Goal: Find specific page/section: Find specific page/section

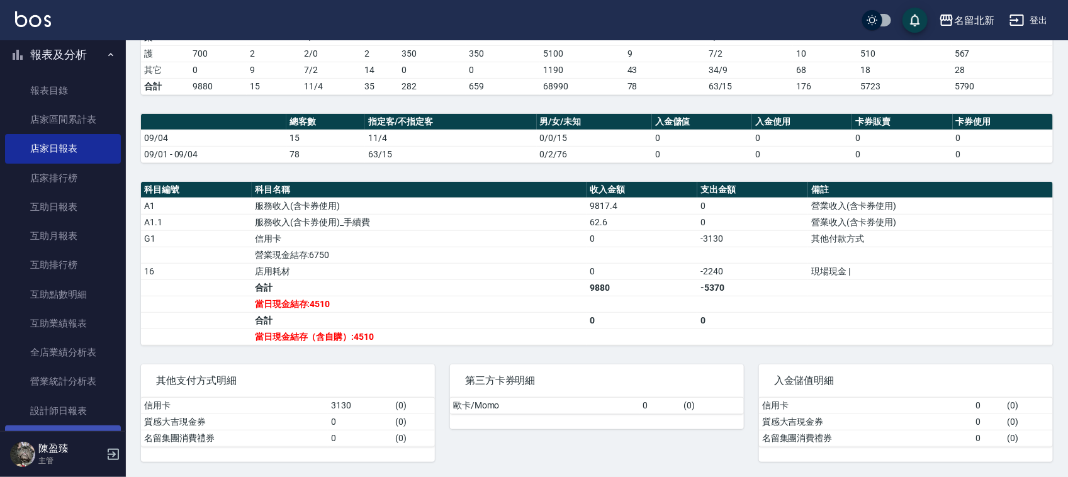
scroll to position [551, 0]
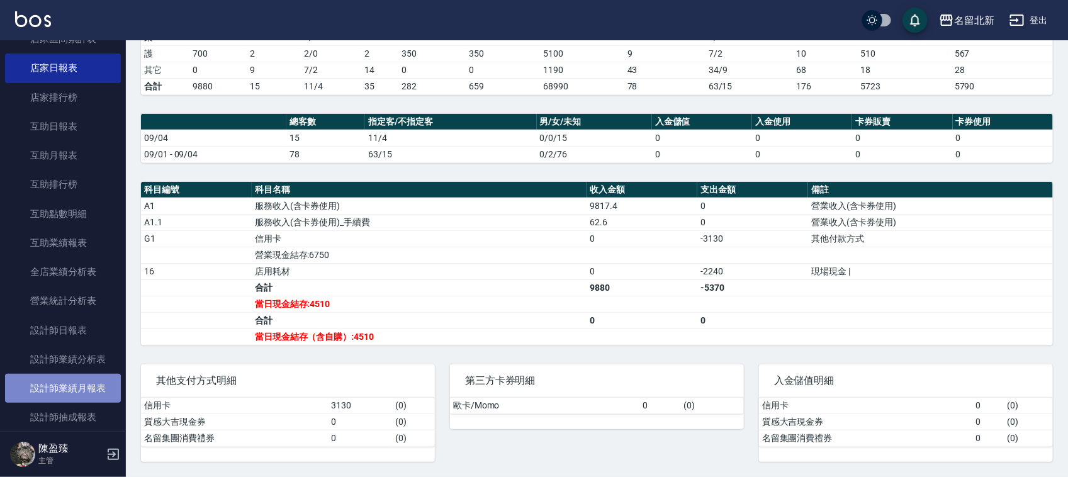
click at [99, 384] on link "設計師業績月報表" at bounding box center [63, 388] width 116 height 29
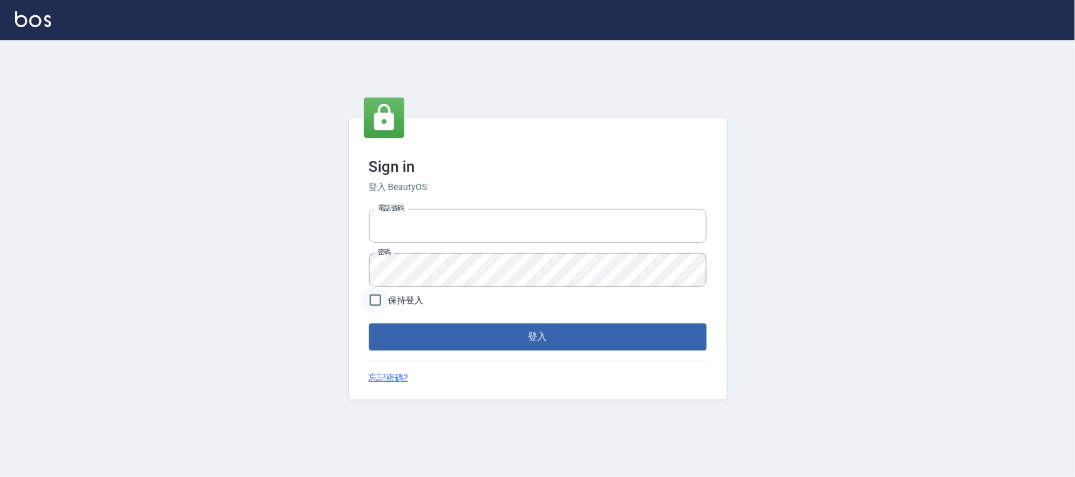
type input "0925193258"
click at [378, 296] on input "保持登入" at bounding box center [375, 300] width 26 height 26
checkbox input "true"
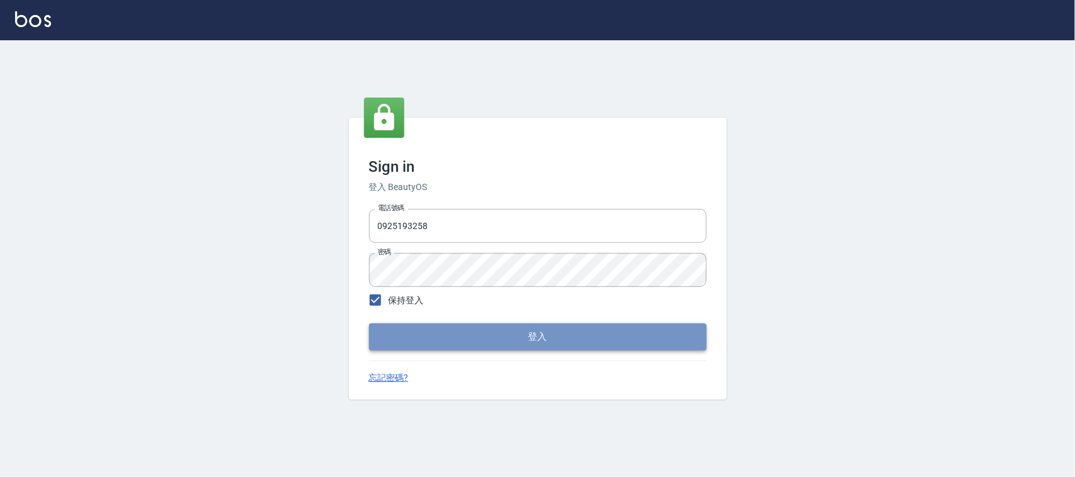
click at [461, 335] on button "登入" at bounding box center [537, 337] width 337 height 26
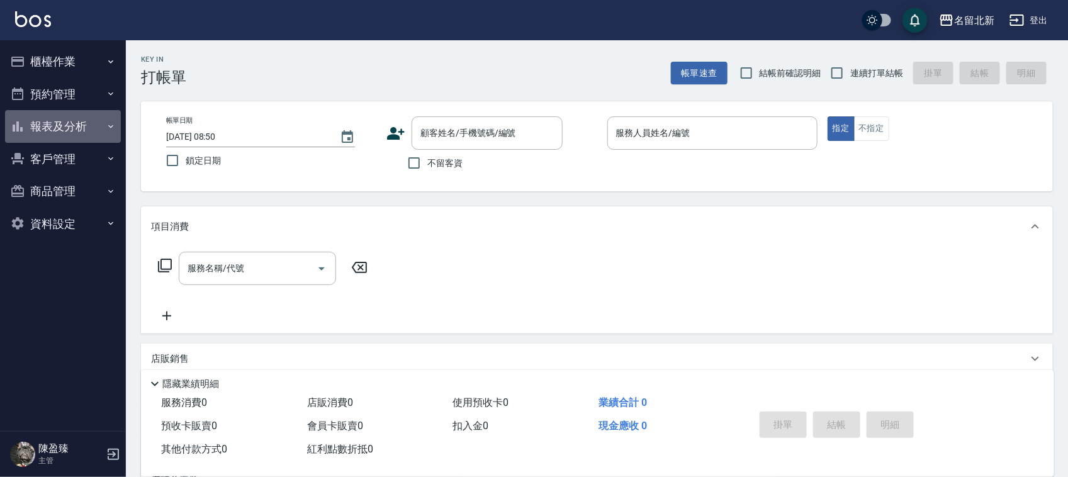
click at [45, 120] on button "報表及分析" at bounding box center [63, 126] width 116 height 33
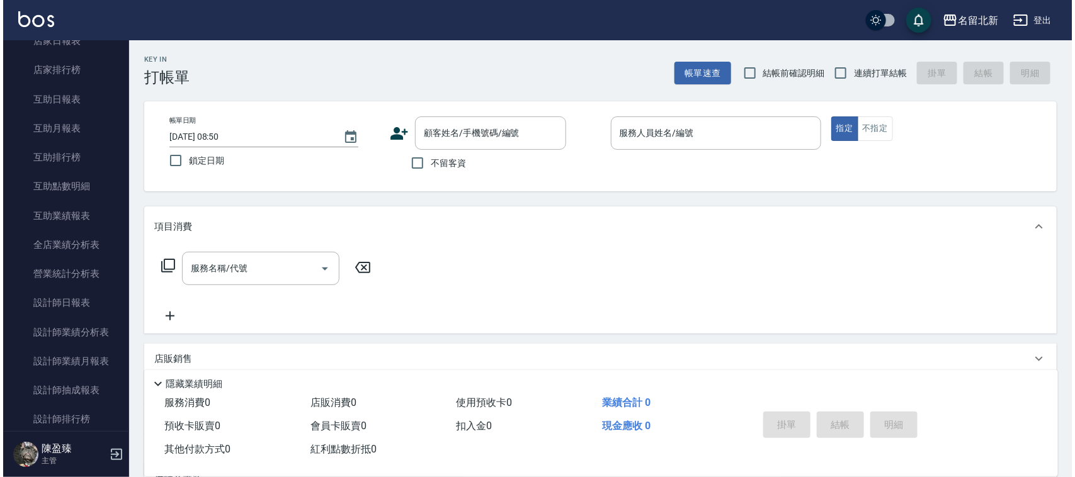
scroll to position [157, 0]
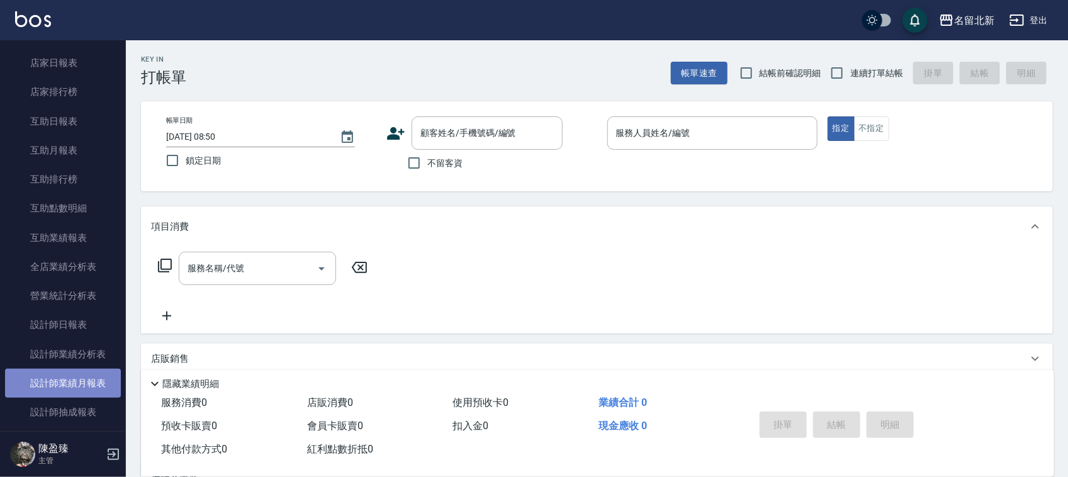
click at [106, 385] on link "設計師業績月報表" at bounding box center [63, 383] width 116 height 29
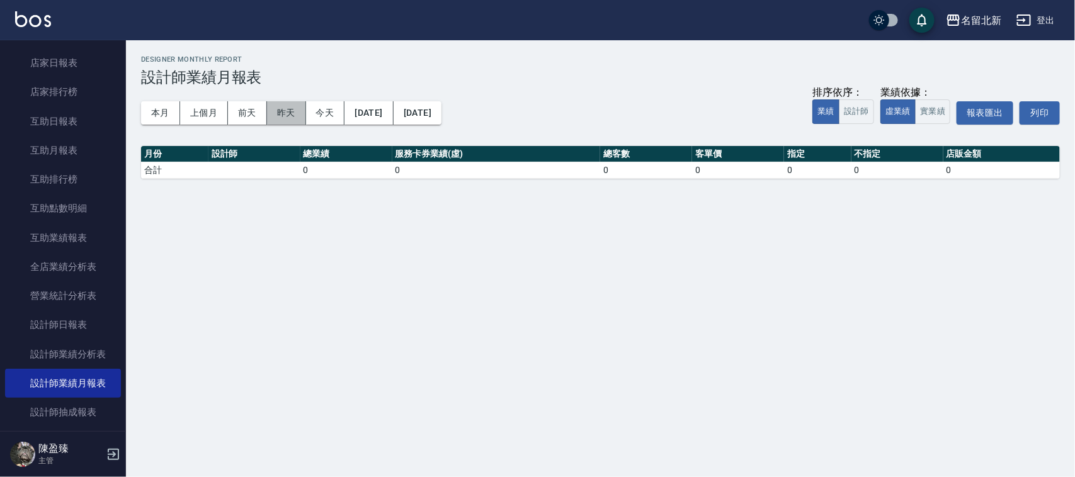
drag, startPoint x: 278, startPoint y: 109, endPoint x: 284, endPoint y: 127, distance: 18.7
click at [279, 116] on button "昨天" at bounding box center [286, 112] width 39 height 23
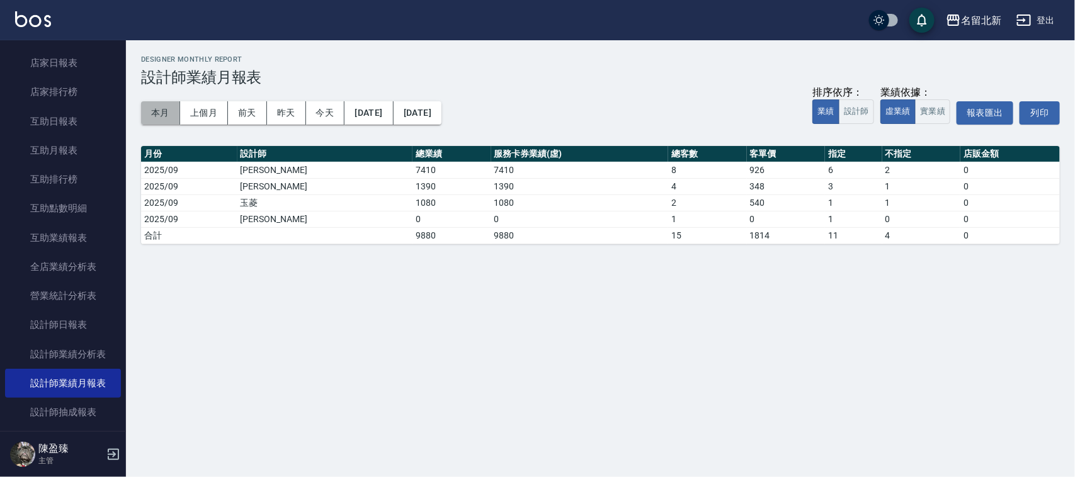
click at [155, 114] on button "本月" at bounding box center [160, 112] width 39 height 23
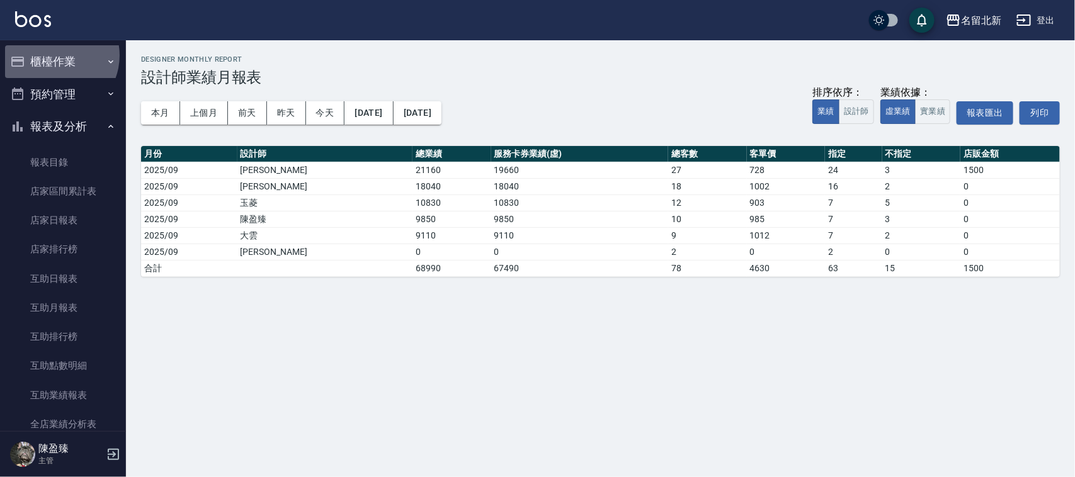
click at [54, 57] on button "櫃檯作業" at bounding box center [63, 61] width 116 height 33
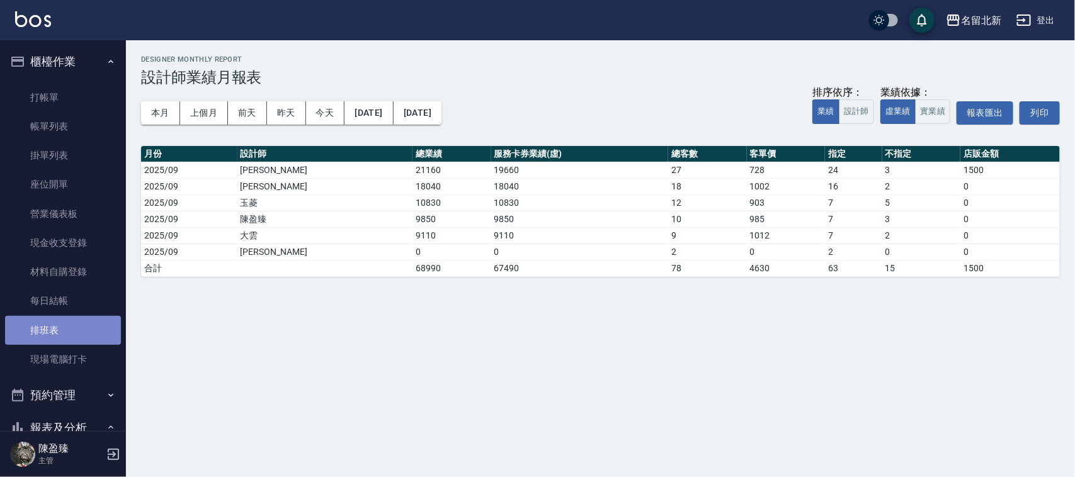
click at [87, 334] on link "排班表" at bounding box center [63, 330] width 116 height 29
